Goal: Task Accomplishment & Management: Manage account settings

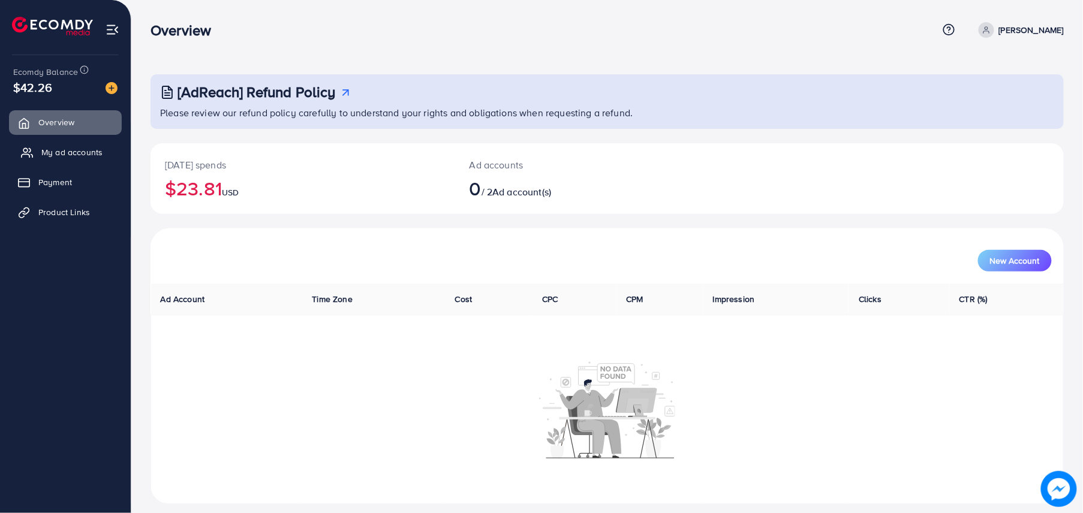
click at [39, 152] on link "My ad accounts" at bounding box center [65, 152] width 113 height 24
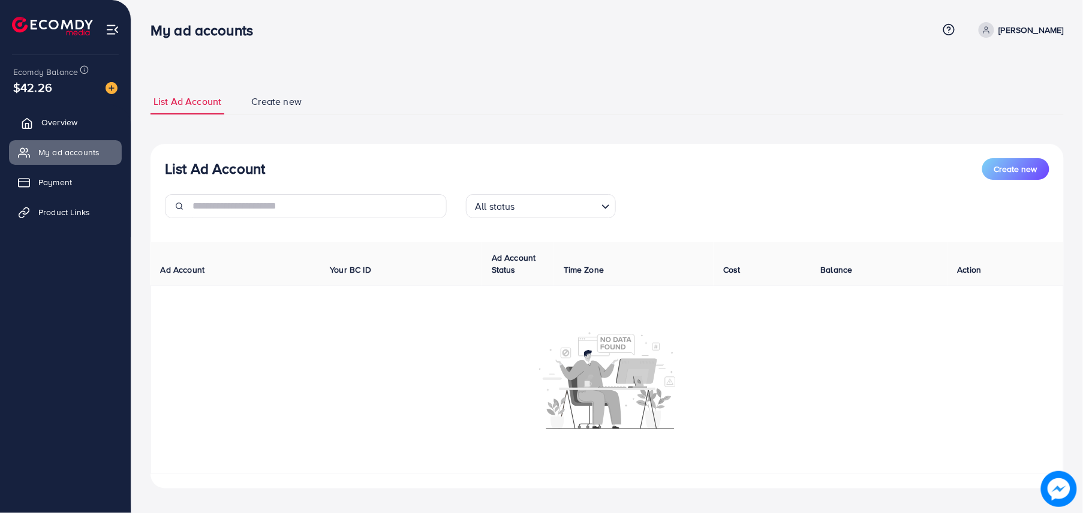
click at [90, 118] on link "Overview" at bounding box center [65, 122] width 113 height 24
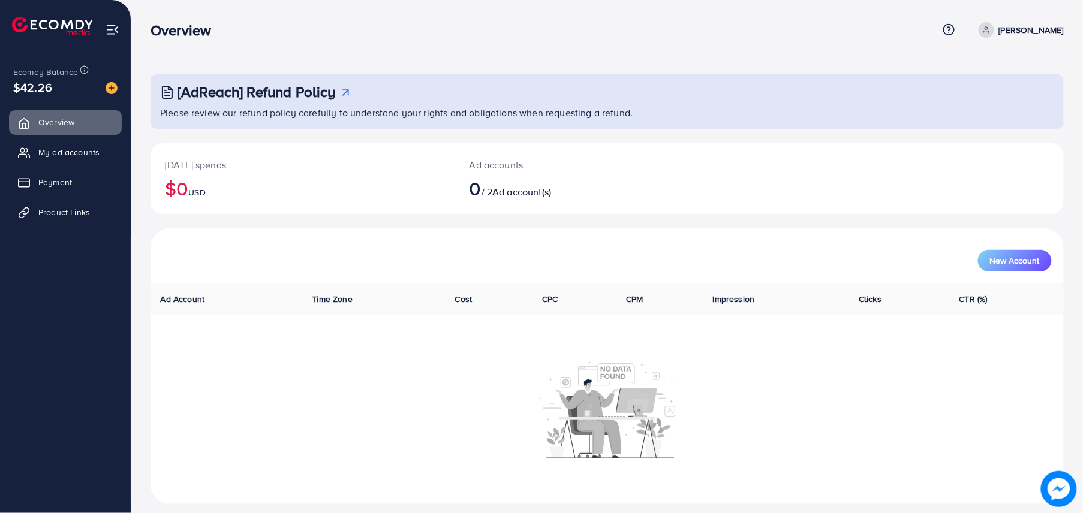
click at [1032, 34] on p "[PERSON_NAME]" at bounding box center [1031, 30] width 65 height 14
click at [1001, 104] on span "Log out" at bounding box center [992, 98] width 32 height 14
click at [67, 152] on span "My ad accounts" at bounding box center [71, 152] width 61 height 12
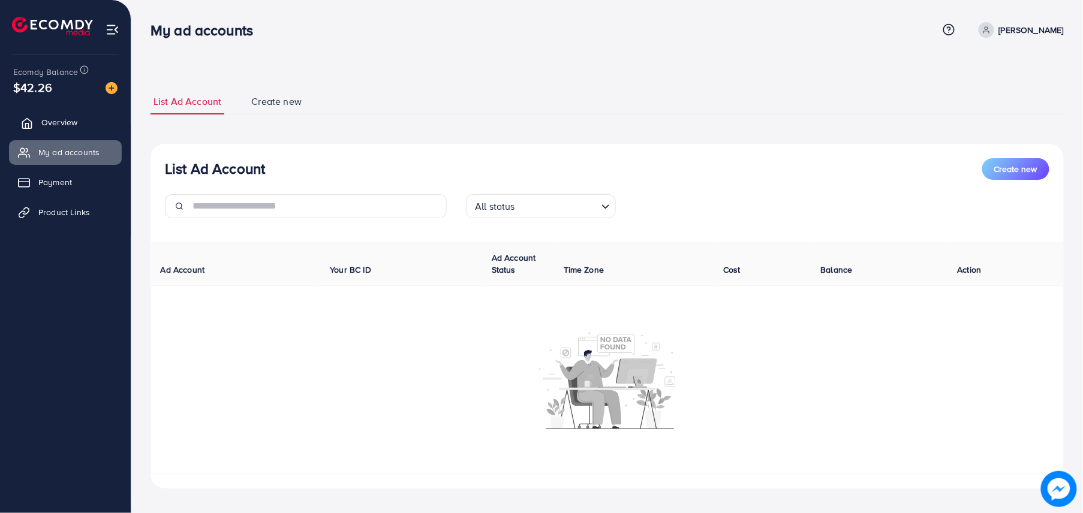
click at [88, 119] on link "Overview" at bounding box center [65, 122] width 113 height 24
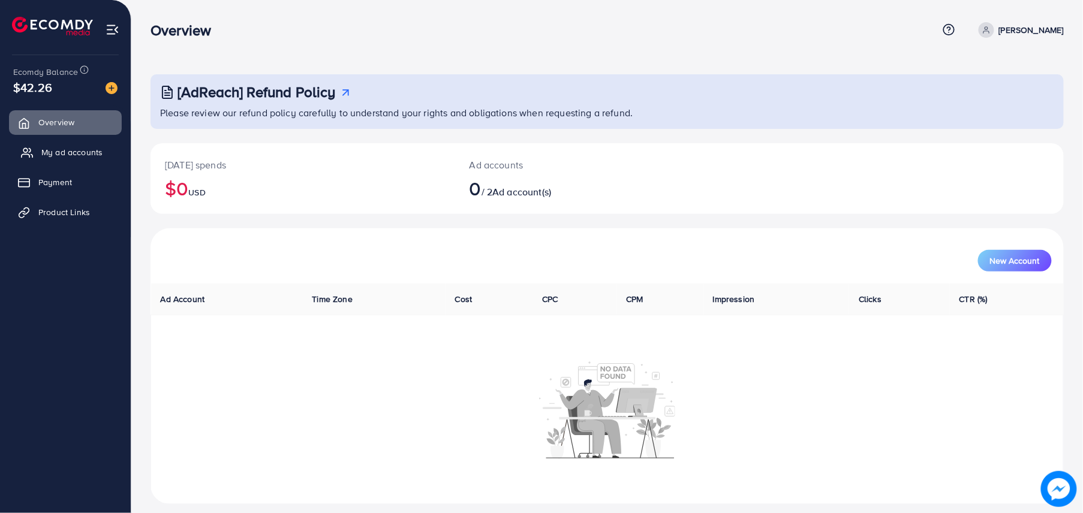
click at [107, 151] on link "My ad accounts" at bounding box center [65, 152] width 113 height 24
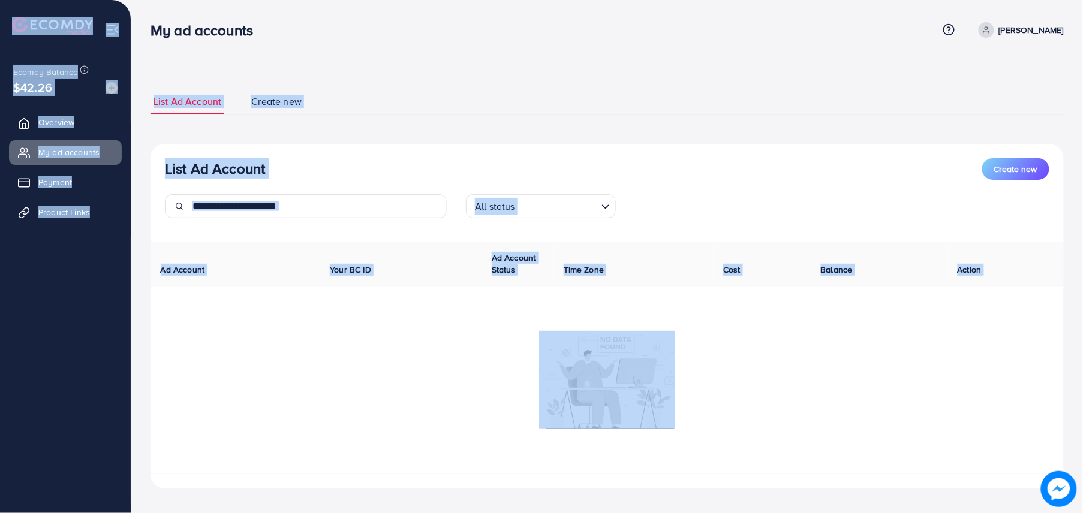
drag, startPoint x: 2, startPoint y: 8, endPoint x: 617, endPoint y: 381, distance: 719.0
click at [617, 381] on div "My ad accounts Help Center Contact Support Plans and Pricing Term and policy Ab…" at bounding box center [541, 261] width 1083 height 522
click at [380, 66] on div "List Ad Account Create new List Ad Account Create new All status Loading... Ad …" at bounding box center [607, 261] width 952 height 522
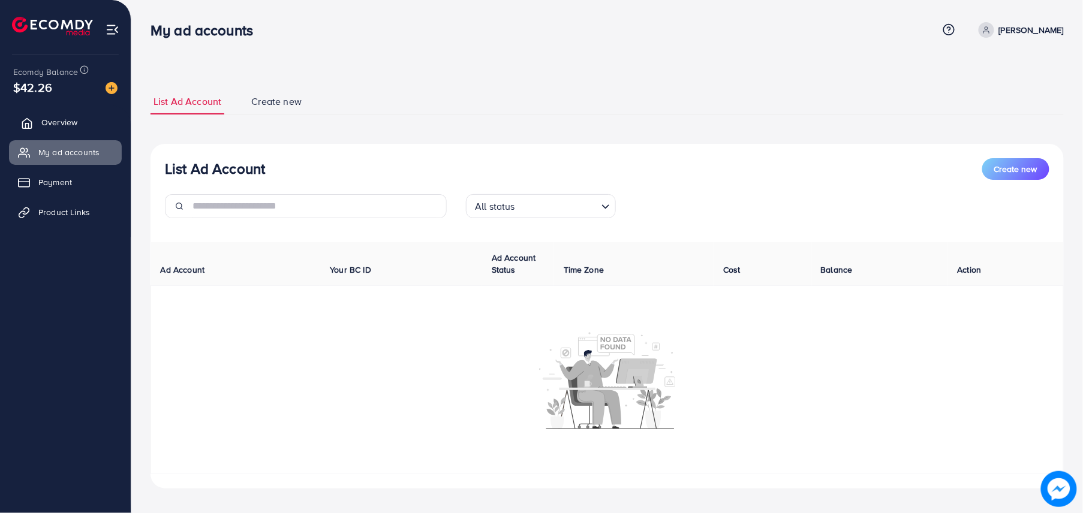
click at [70, 124] on span "Overview" at bounding box center [59, 122] width 36 height 12
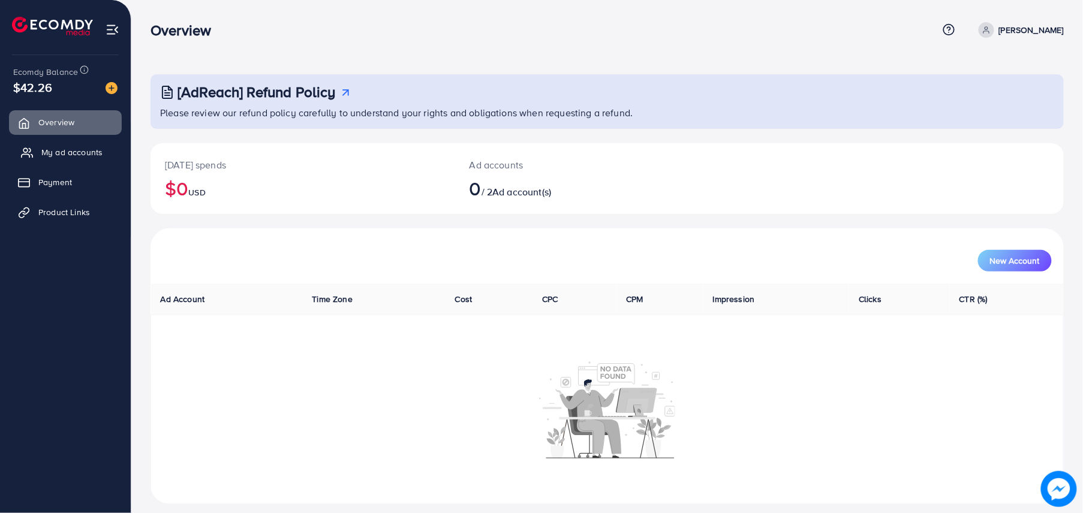
click at [80, 145] on link "My ad accounts" at bounding box center [65, 152] width 113 height 24
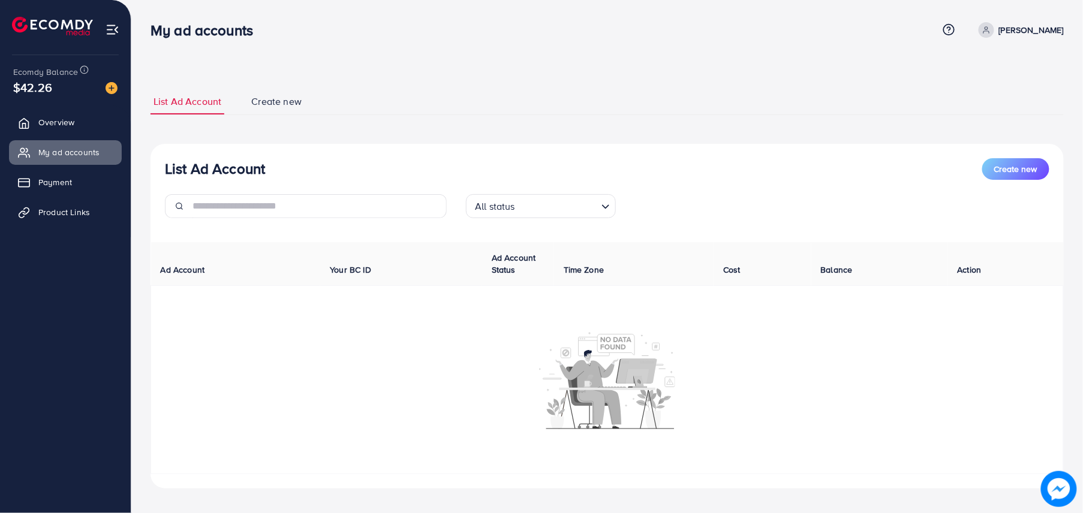
click at [1042, 35] on p "[PERSON_NAME]" at bounding box center [1031, 30] width 65 height 14
click at [996, 101] on span "Log out" at bounding box center [992, 98] width 32 height 14
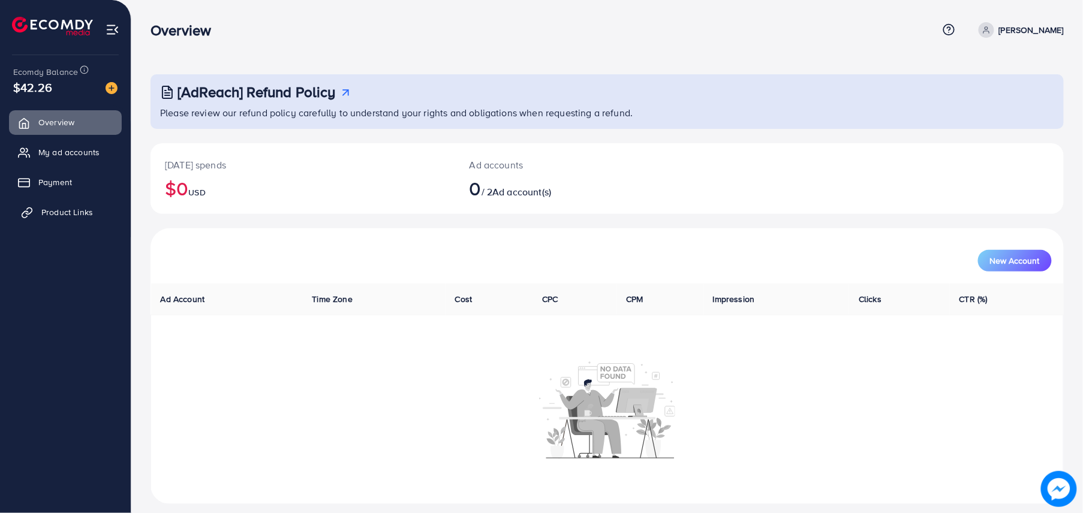
click at [61, 205] on link "Product Links" at bounding box center [65, 212] width 113 height 24
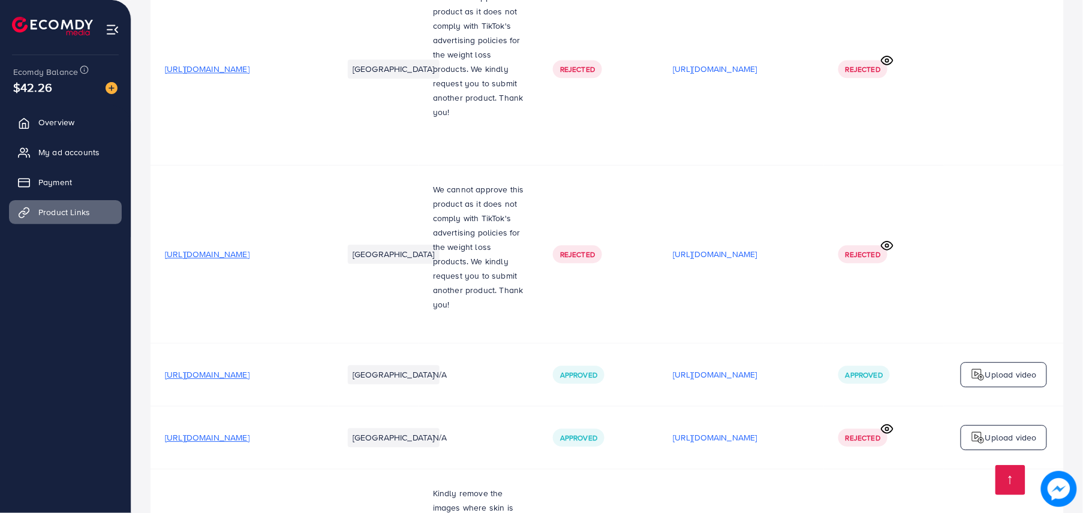
scroll to position [783, 0]
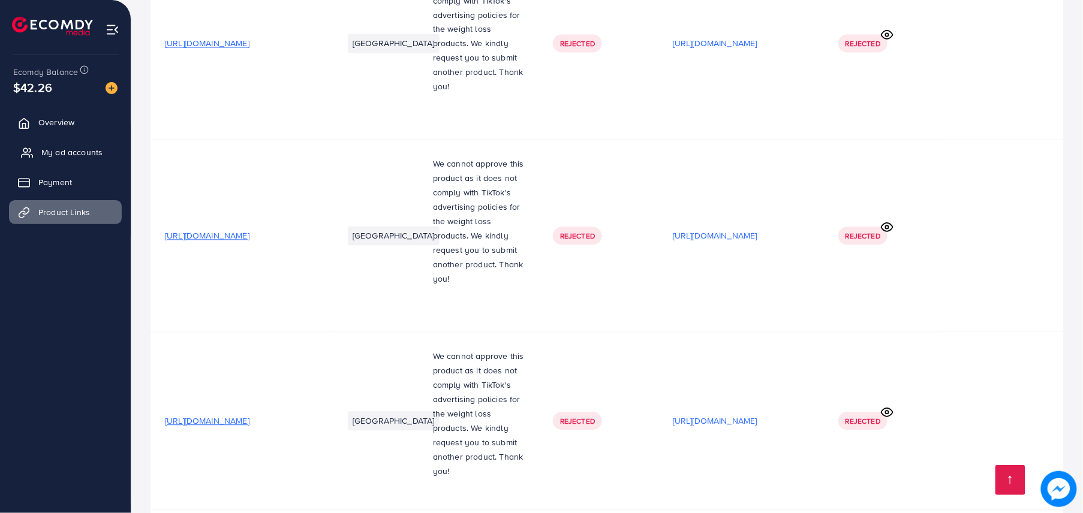
click at [79, 156] on span "My ad accounts" at bounding box center [71, 152] width 61 height 12
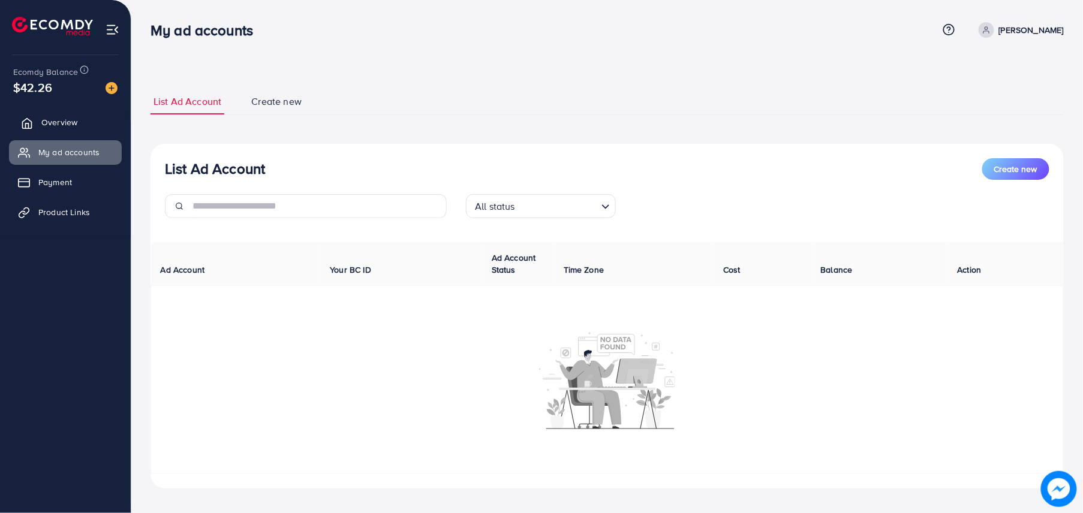
click at [53, 125] on span "Overview" at bounding box center [59, 122] width 36 height 12
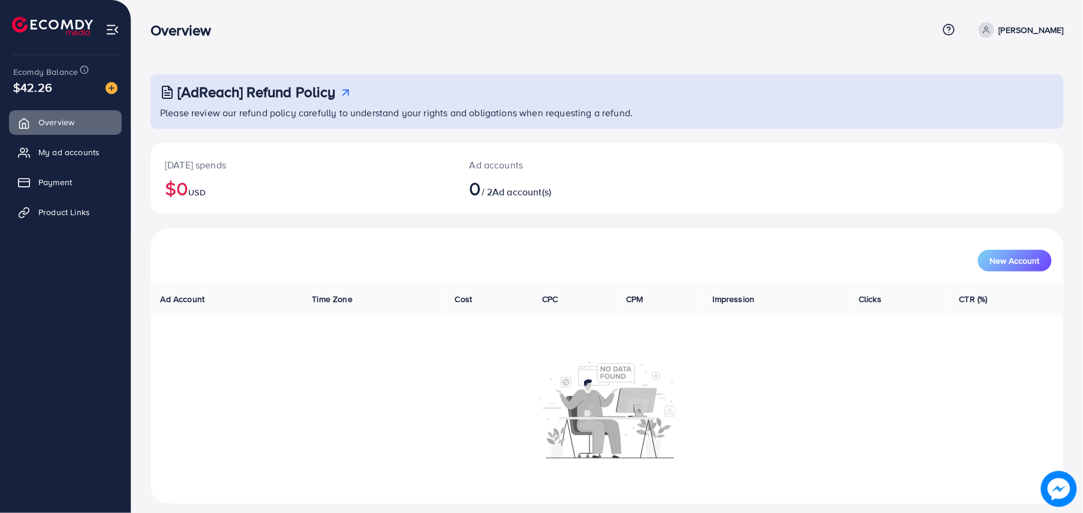
click at [519, 485] on td at bounding box center [607, 409] width 913 height 188
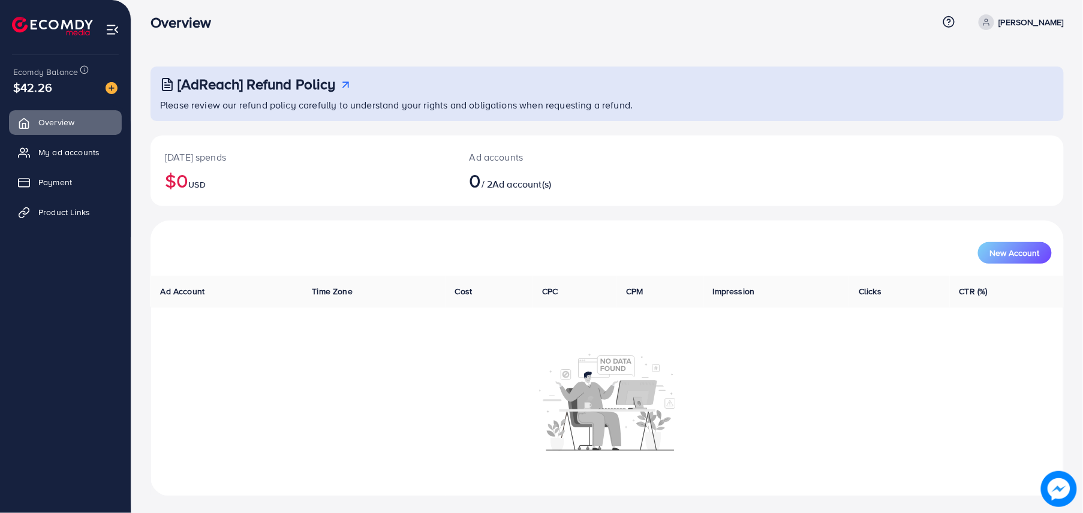
scroll to position [10, 0]
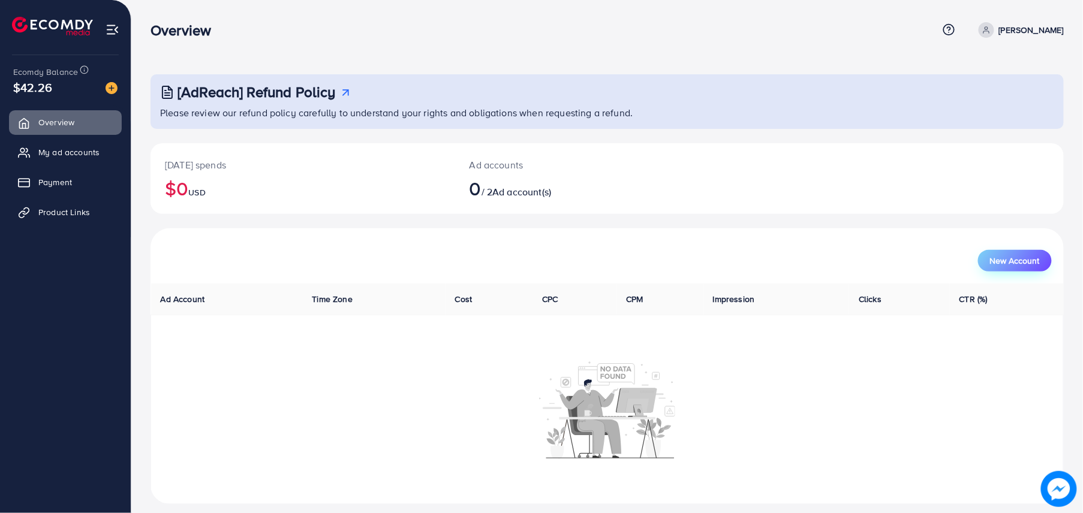
click at [989, 250] on button "New Account" at bounding box center [1015, 261] width 74 height 22
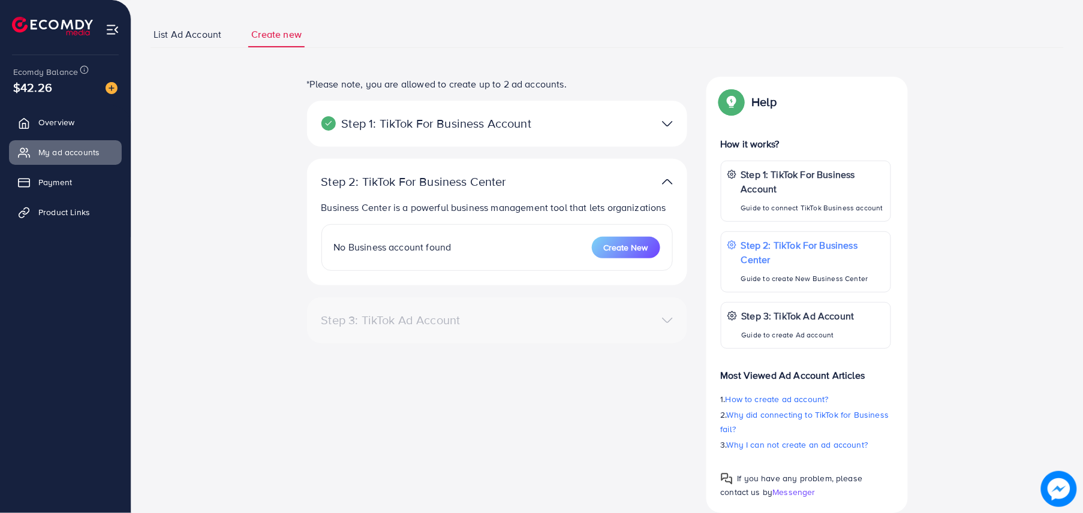
scroll to position [102, 0]
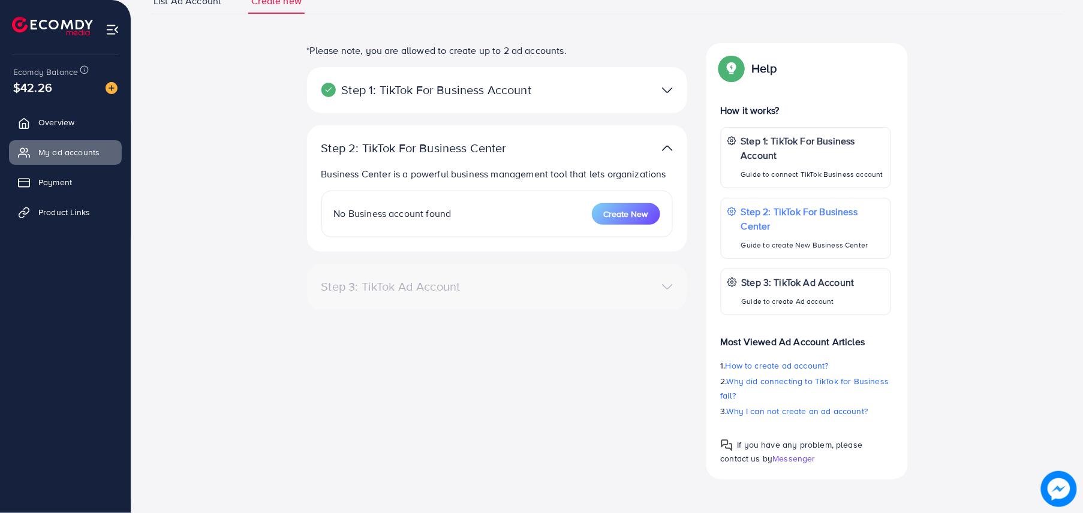
click at [670, 87] on img at bounding box center [667, 90] width 11 height 17
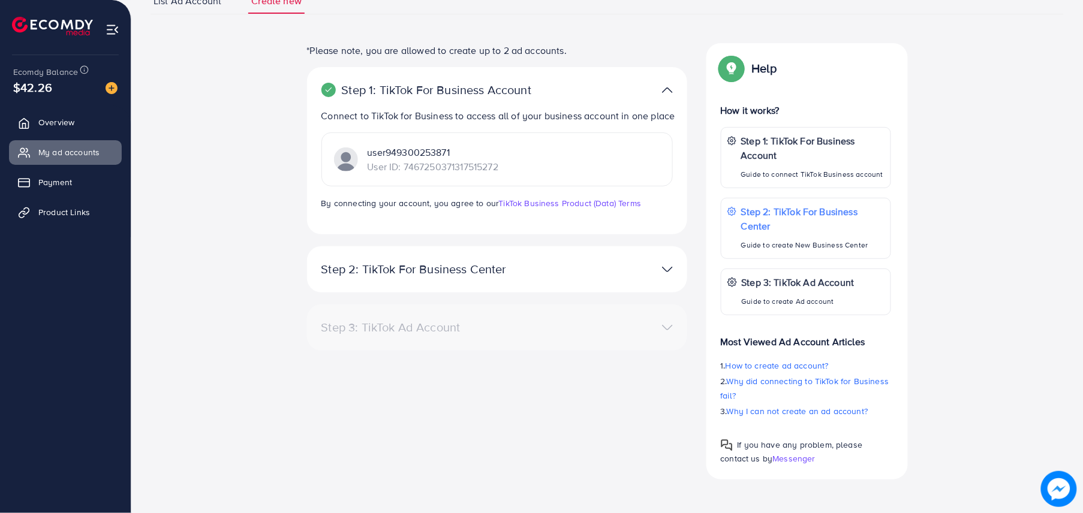
click at [465, 262] on p "Step 2: TikTok For Business Center" at bounding box center [435, 269] width 228 height 14
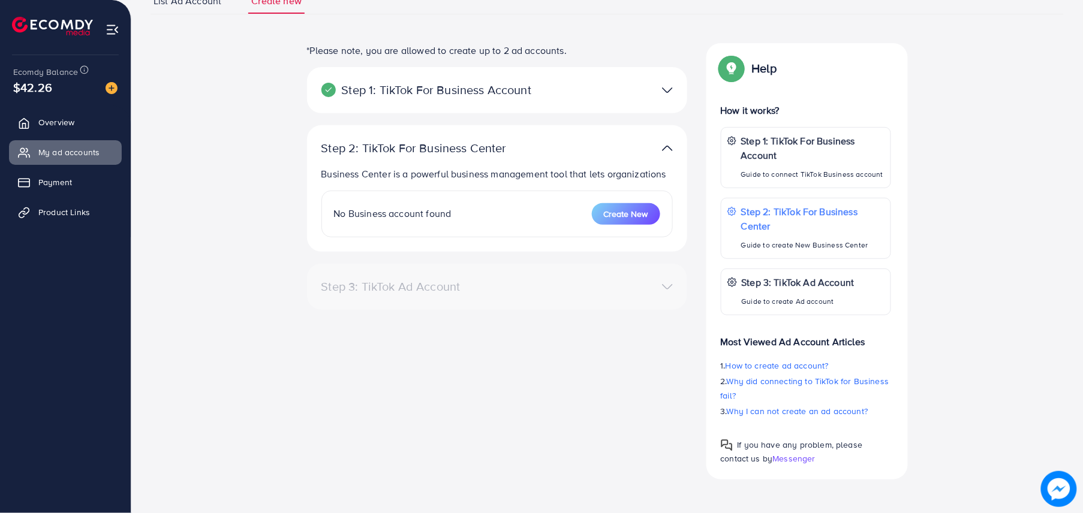
click at [65, 108] on ul "Overview My ad accounts Payment Product Links" at bounding box center [65, 172] width 131 height 132
click at [74, 123] on span "Overview" at bounding box center [59, 122] width 36 height 12
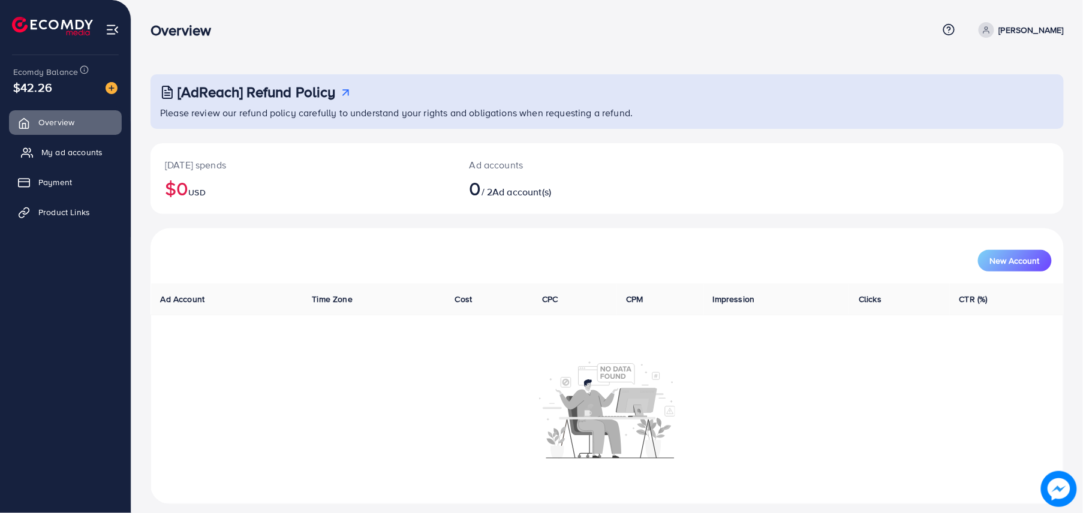
click at [77, 145] on link "My ad accounts" at bounding box center [65, 152] width 113 height 24
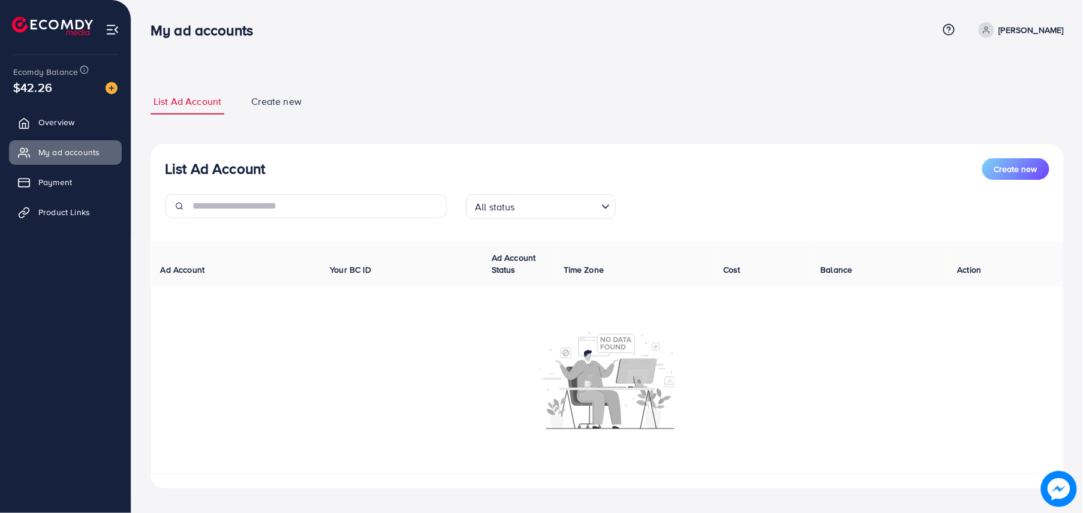
click at [555, 207] on input "Search for option" at bounding box center [558, 206] width 78 height 19
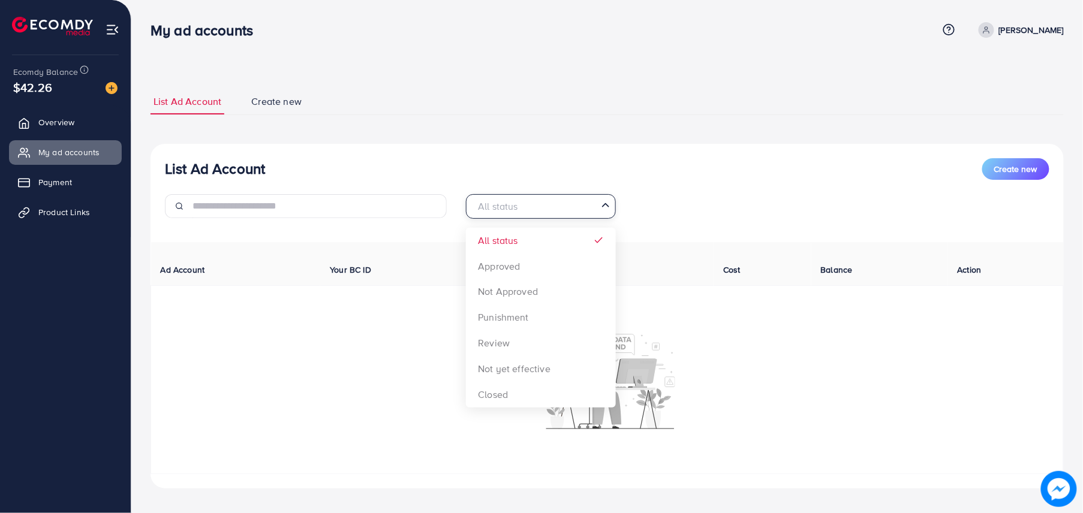
click at [554, 209] on input "Search for option" at bounding box center [533, 206] width 125 height 19
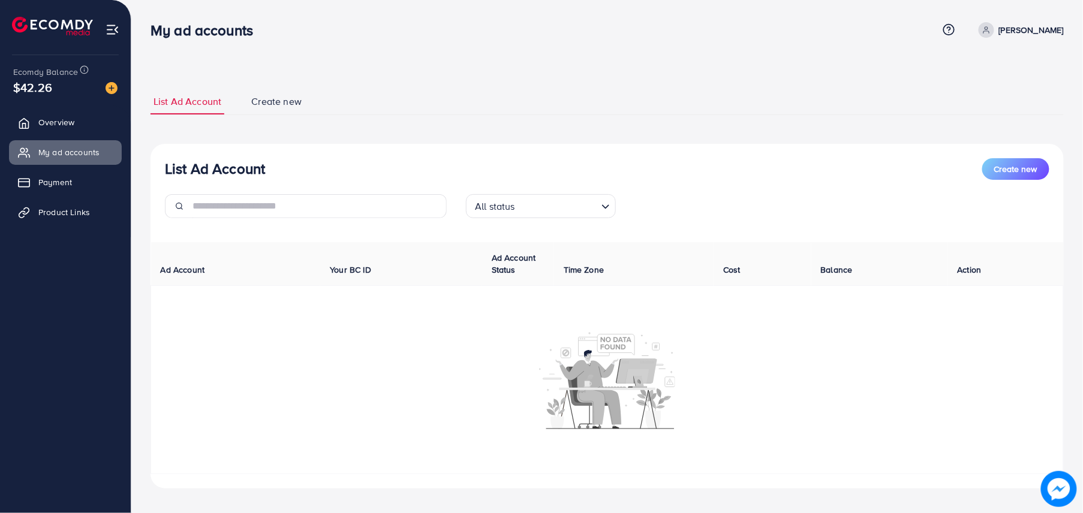
click at [638, 124] on div "List Ad Account Create new List Ad Account Create new All status Loading... All…" at bounding box center [607, 289] width 913 height 400
click at [46, 116] on link "Overview" at bounding box center [65, 122] width 113 height 24
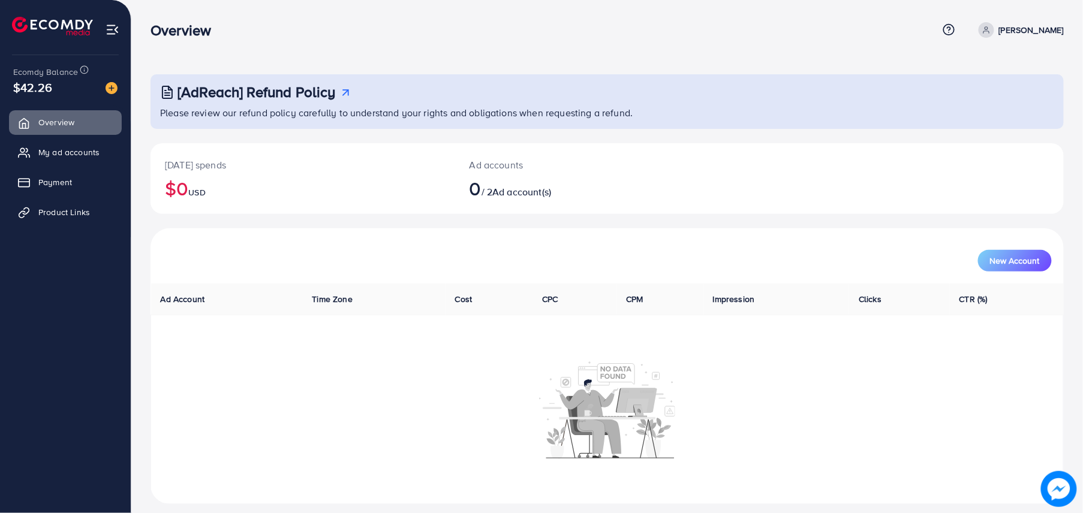
click at [1027, 22] on link "[PERSON_NAME]" at bounding box center [1019, 30] width 90 height 16
click at [1008, 65] on link "Profile" at bounding box center [1006, 71] width 114 height 27
select select "********"
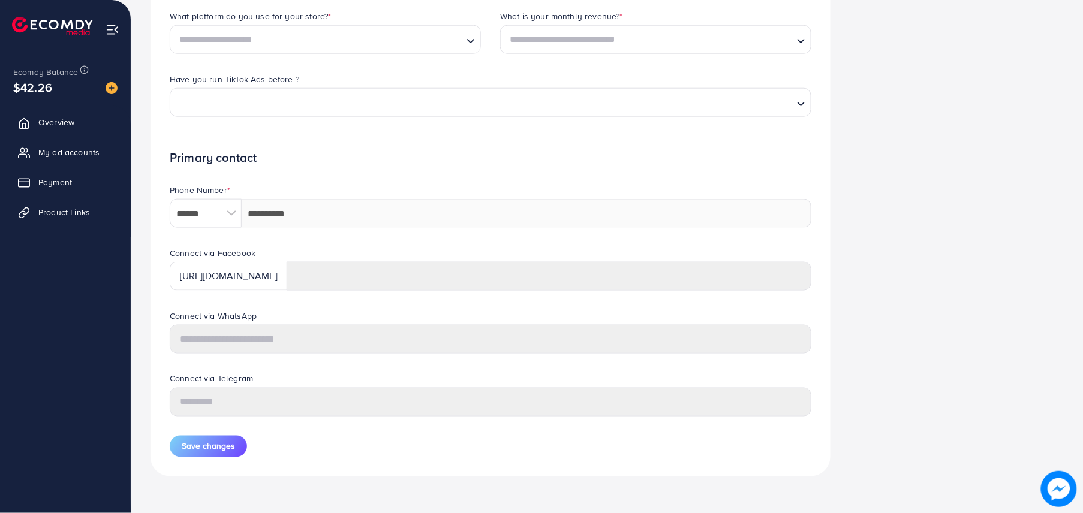
scroll to position [433, 0]
click at [97, 147] on span "My ad accounts" at bounding box center [71, 152] width 61 height 12
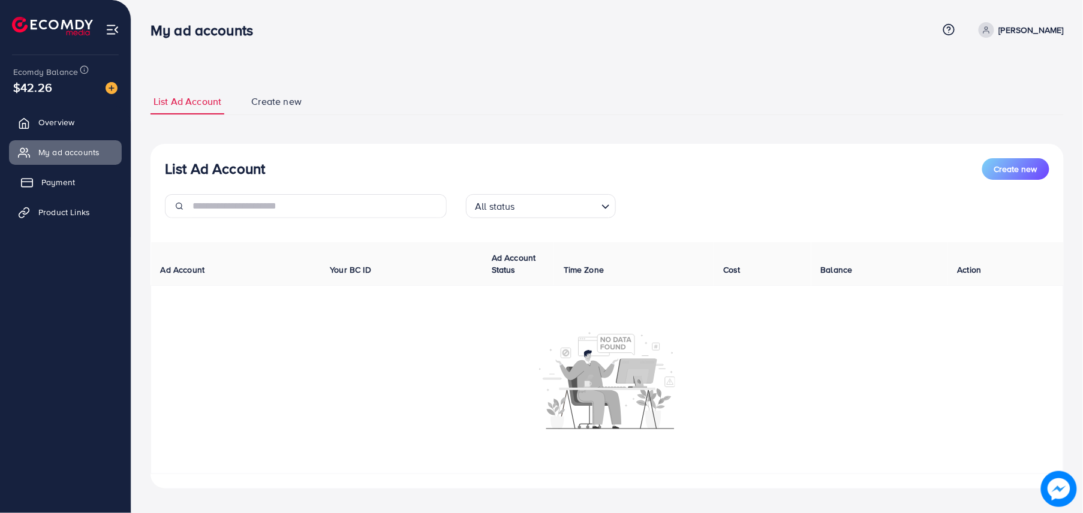
click at [53, 185] on span "Payment" at bounding box center [58, 182] width 34 height 12
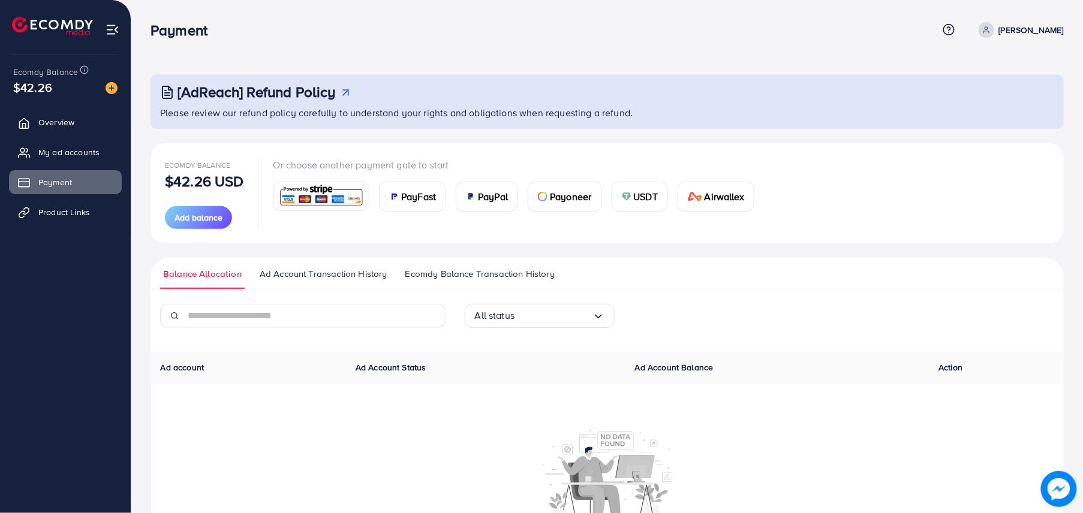
click at [517, 271] on span "Ecomdy Balance Transaction History" at bounding box center [479, 273] width 149 height 13
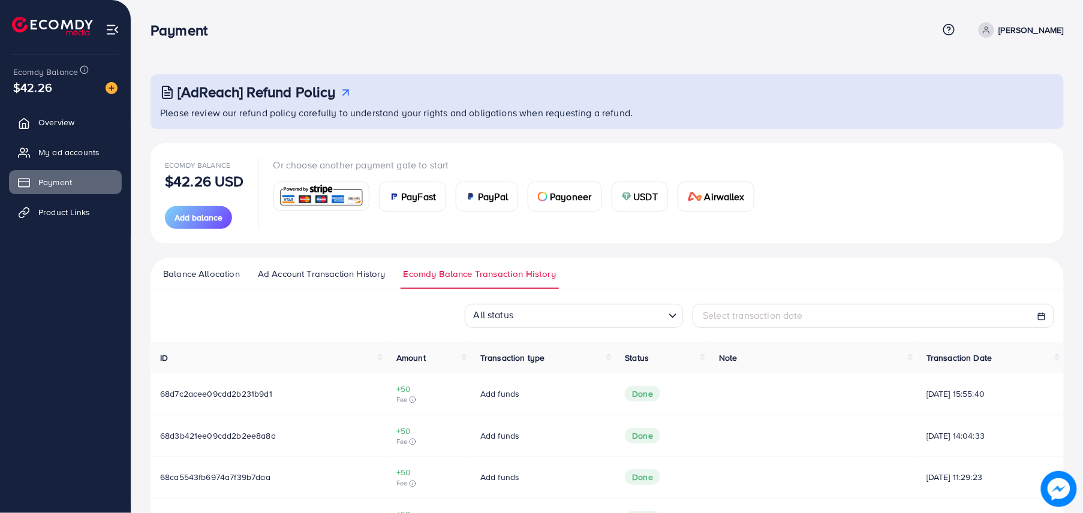
click at [368, 273] on span "Ad Account Transaction History" at bounding box center [322, 273] width 128 height 13
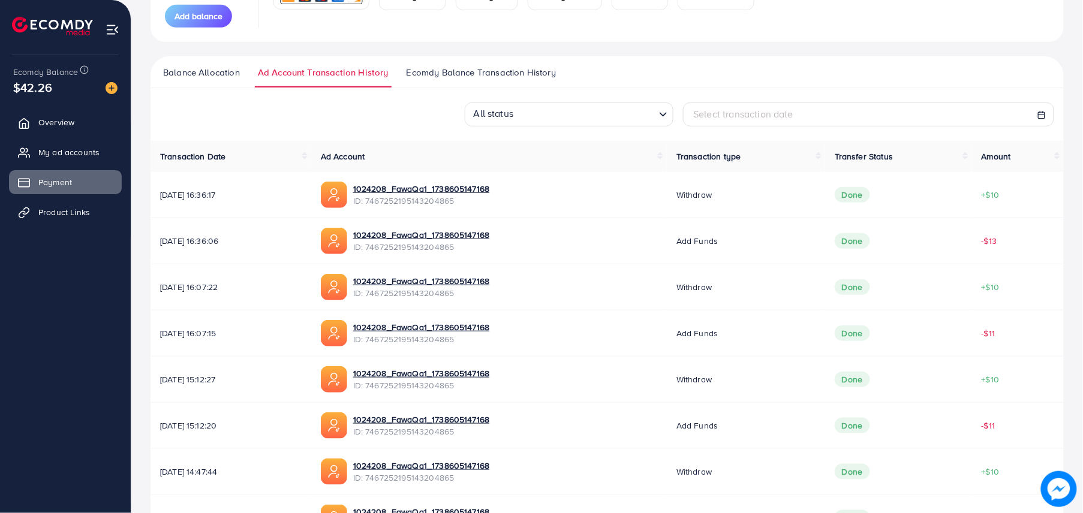
scroll to position [171, 0]
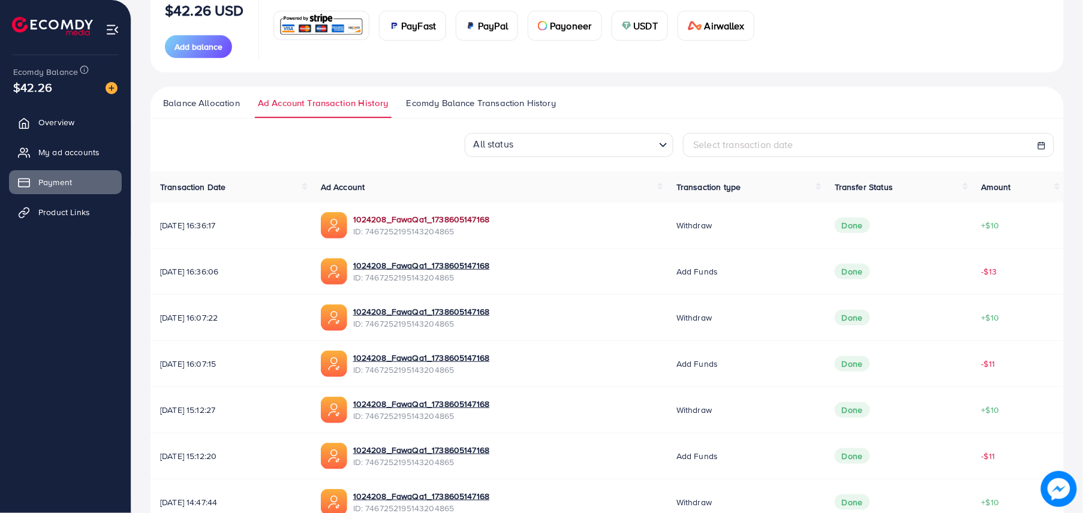
click at [470, 213] on link "1024208_FawaQa1_1738605147168" at bounding box center [421, 219] width 137 height 12
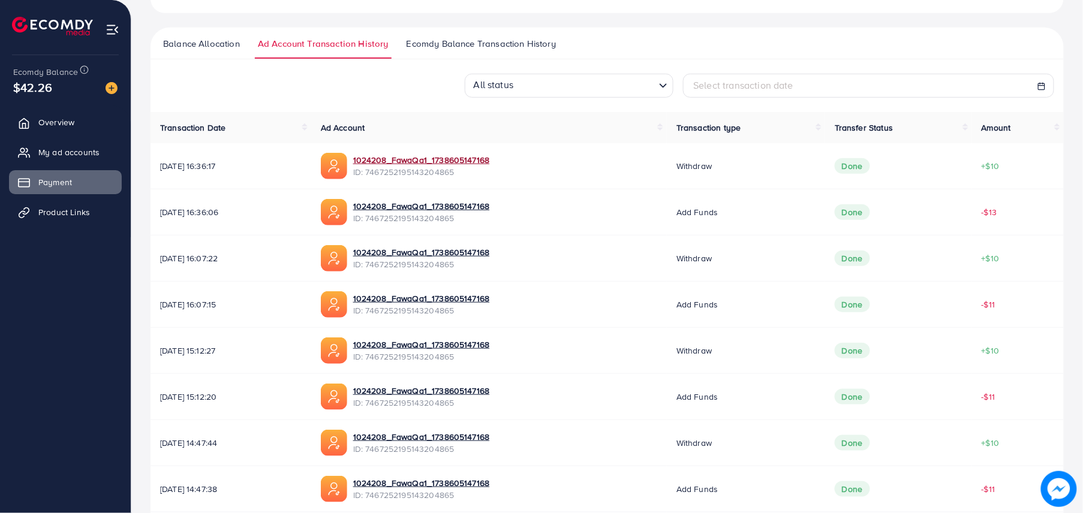
scroll to position [384, 0]
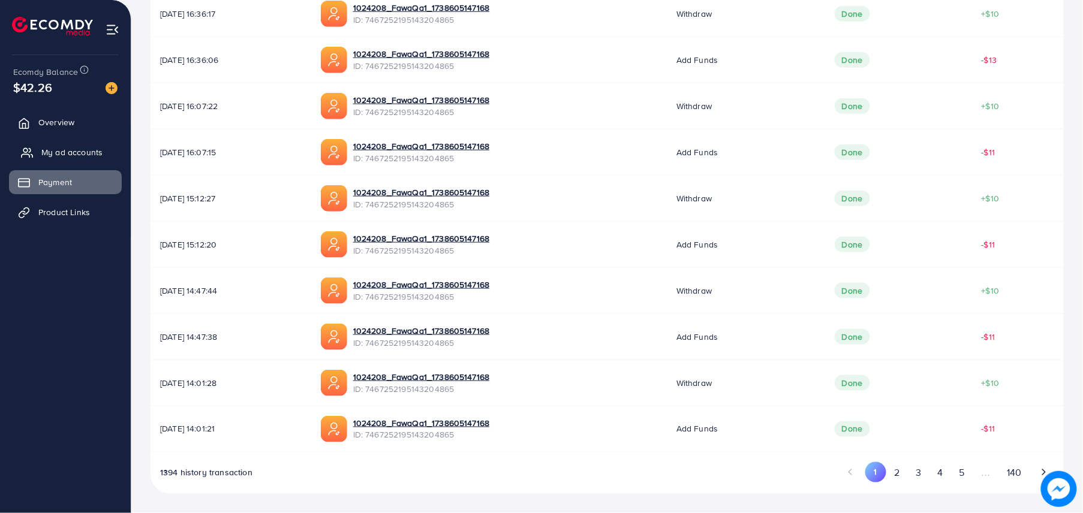
click at [92, 149] on span "My ad accounts" at bounding box center [71, 152] width 61 height 12
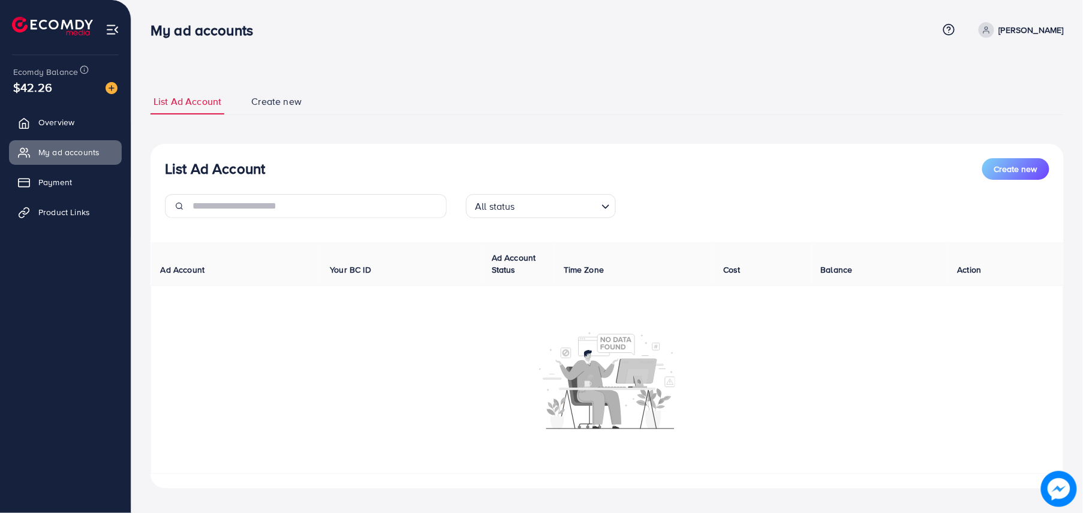
click at [999, 36] on p "[PERSON_NAME]" at bounding box center [1031, 30] width 65 height 14
click at [993, 101] on span "Log out" at bounding box center [992, 98] width 32 height 14
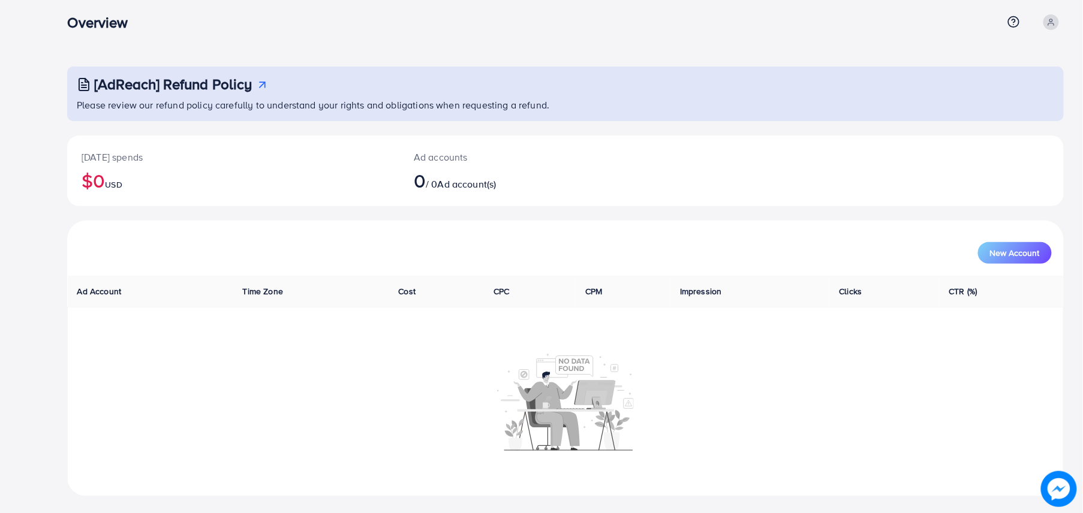
scroll to position [10, 0]
